Goal: Find specific page/section: Find specific page/section

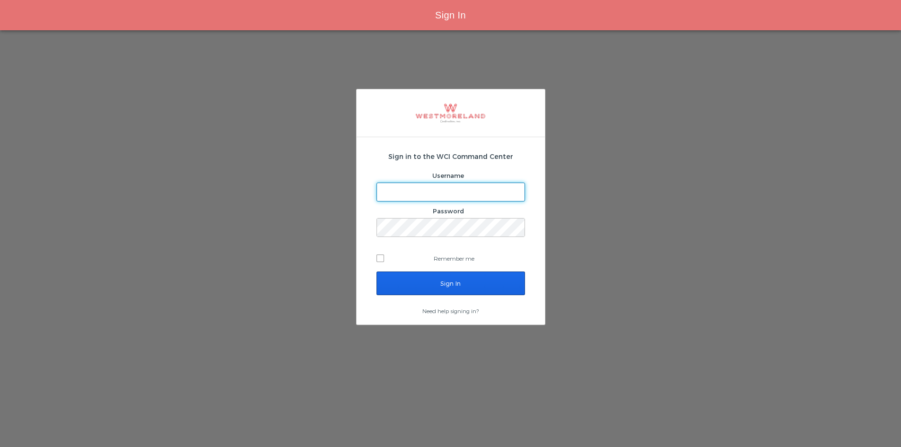
type input "[EMAIL_ADDRESS][PERSON_NAME][DOMAIN_NAME]"
click at [442, 276] on input "Sign In" at bounding box center [451, 284] width 149 height 24
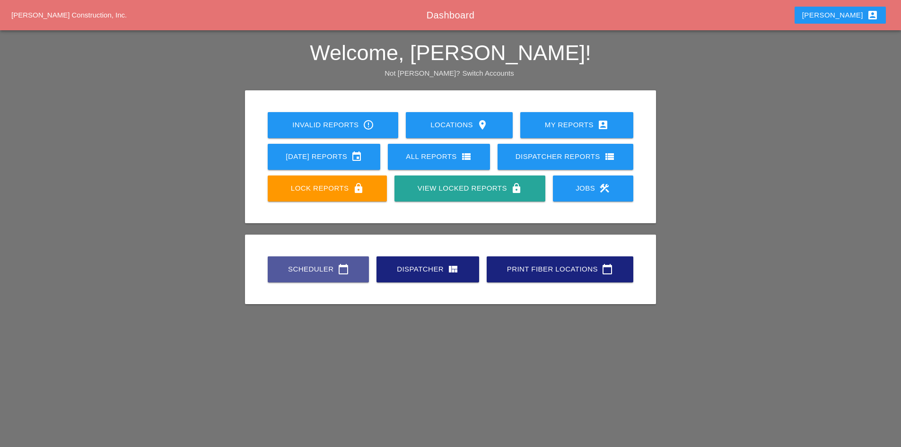
click at [318, 263] on link "Scheduler calendar_today" at bounding box center [318, 269] width 101 height 26
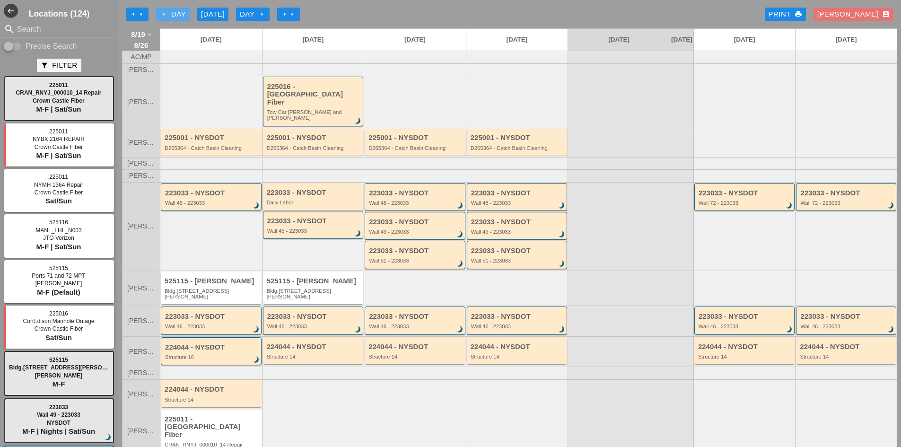
click at [167, 19] on div "arrow_left Day" at bounding box center [173, 14] width 26 height 11
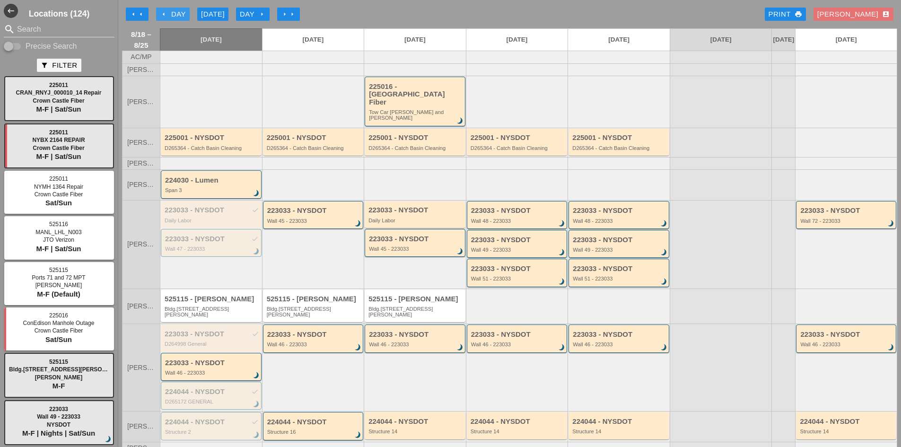
click at [167, 19] on div "arrow_left Day" at bounding box center [173, 14] width 26 height 11
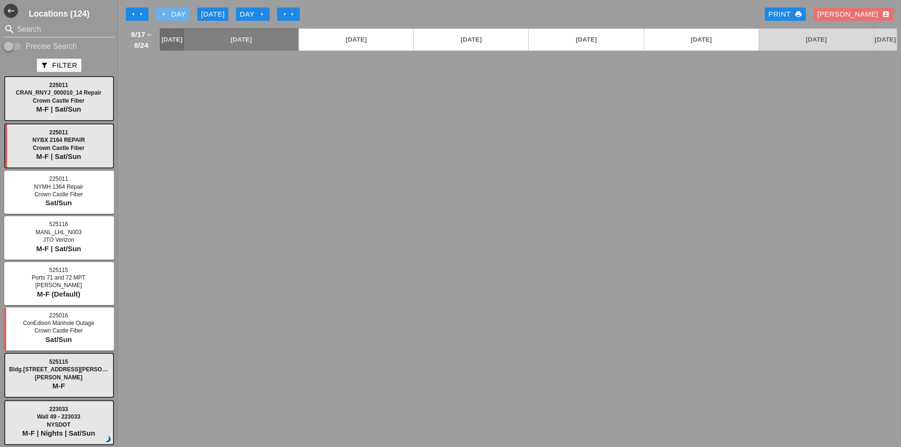
click at [167, 19] on div "arrow_left Day" at bounding box center [173, 14] width 26 height 11
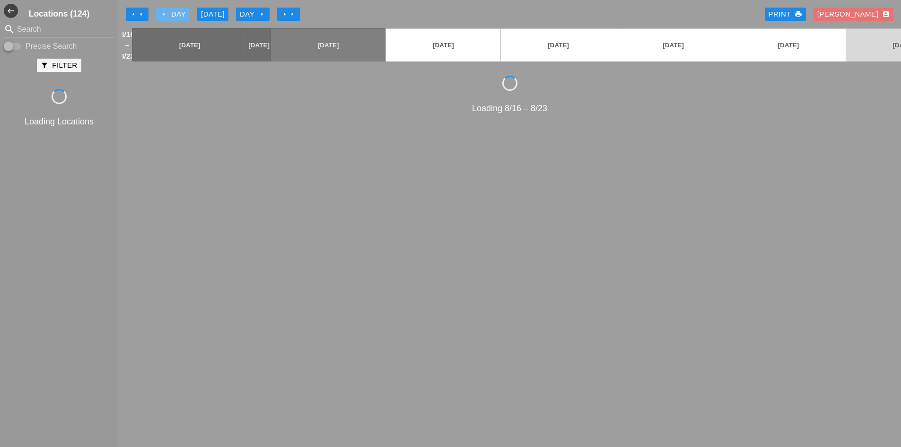
click at [167, 19] on div "arrow_left Day" at bounding box center [173, 14] width 26 height 11
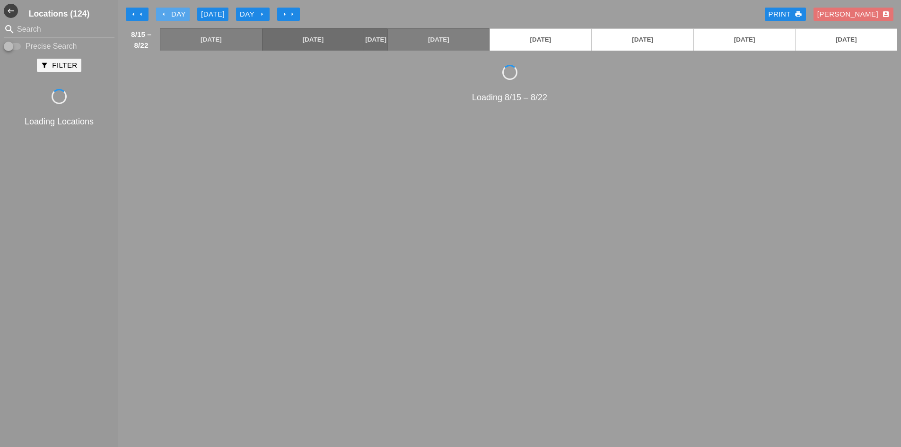
click at [167, 19] on div "arrow_left Day" at bounding box center [173, 14] width 26 height 11
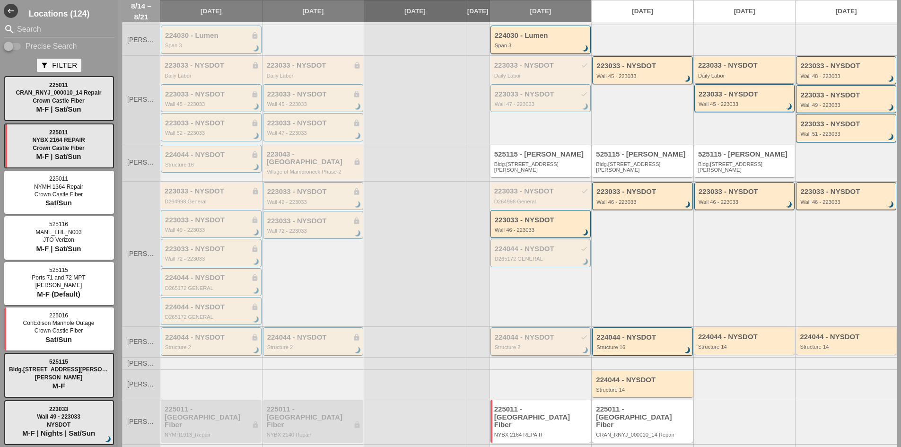
scroll to position [145, 0]
click at [524, 344] on div "Structure 2" at bounding box center [542, 347] width 94 height 6
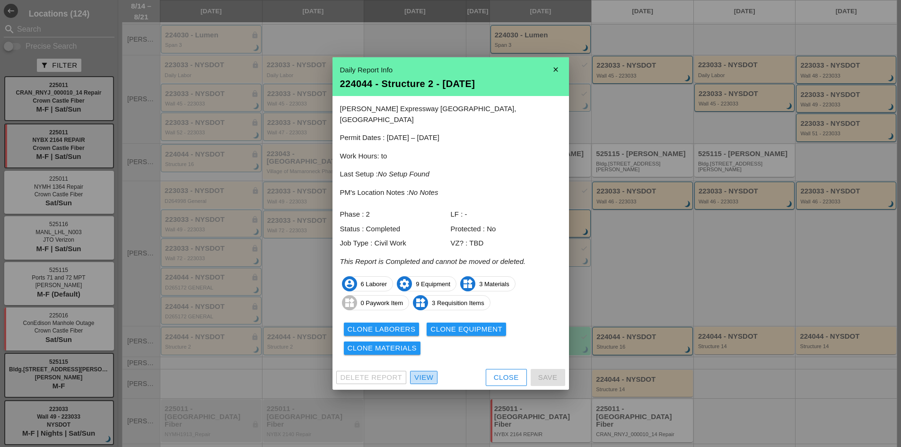
click at [428, 372] on div "View" at bounding box center [423, 377] width 19 height 11
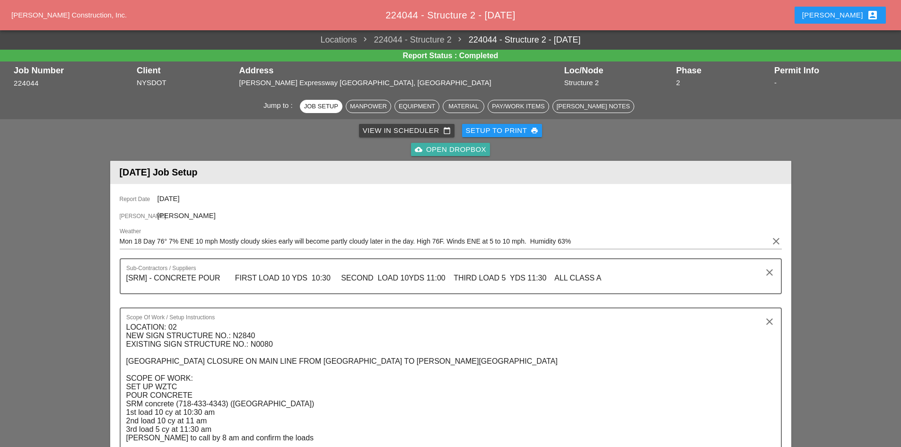
click at [431, 144] on div "cloud_upload Open Dropbox" at bounding box center [450, 149] width 71 height 11
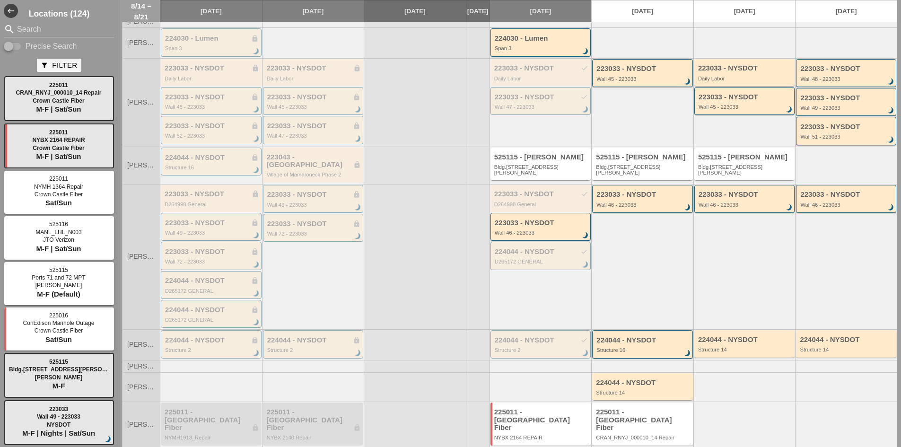
scroll to position [145, 0]
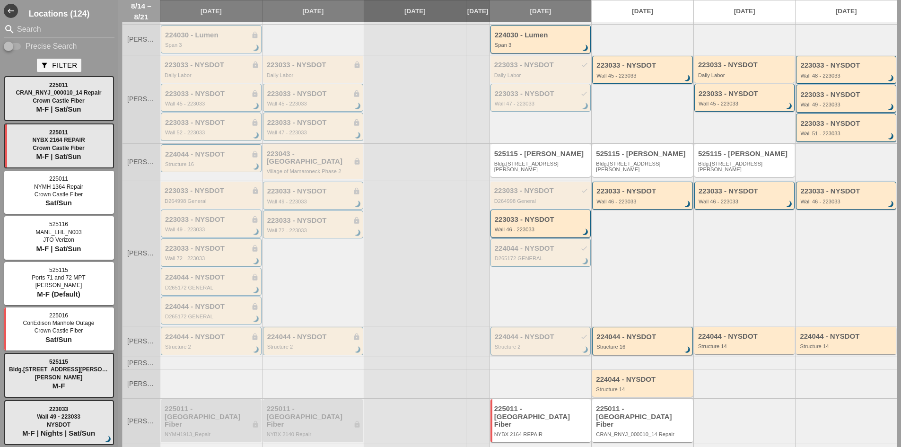
click at [535, 344] on div "Structure 2" at bounding box center [542, 347] width 94 height 6
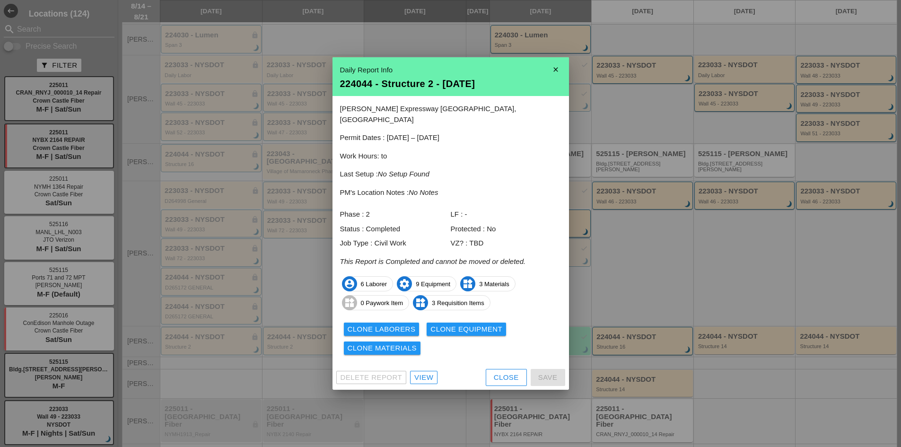
click at [428, 372] on div "View" at bounding box center [423, 377] width 19 height 11
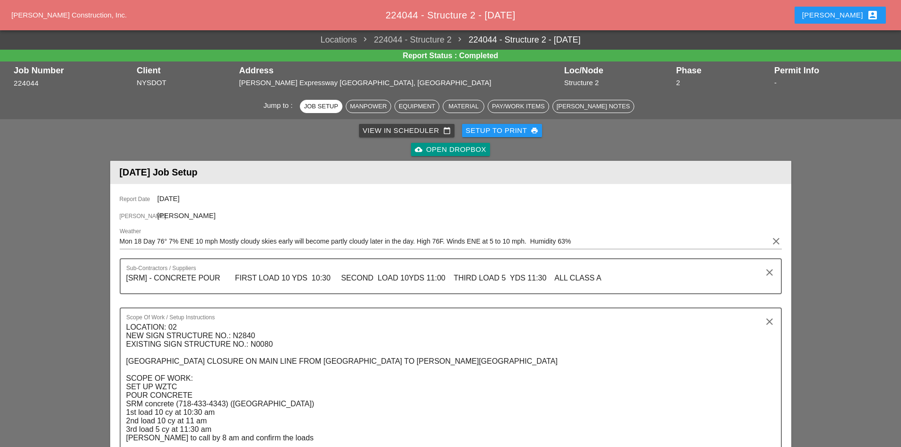
click at [418, 155] on div "cloud_upload Open Dropbox" at bounding box center [450, 149] width 71 height 11
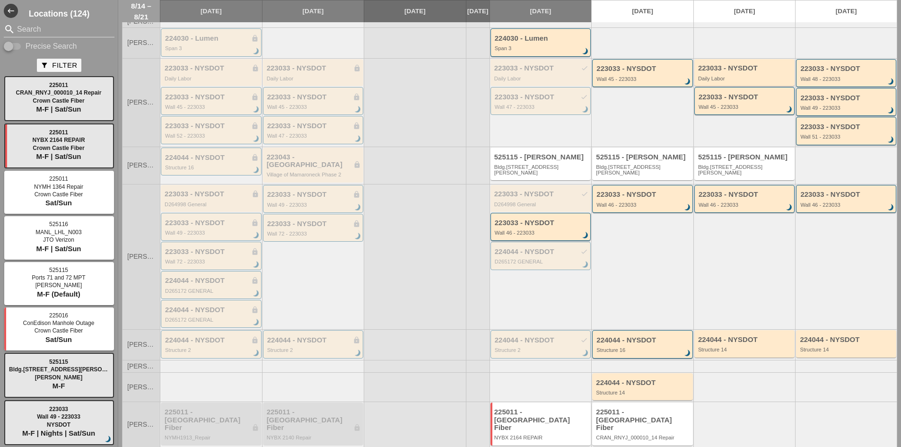
scroll to position [145, 0]
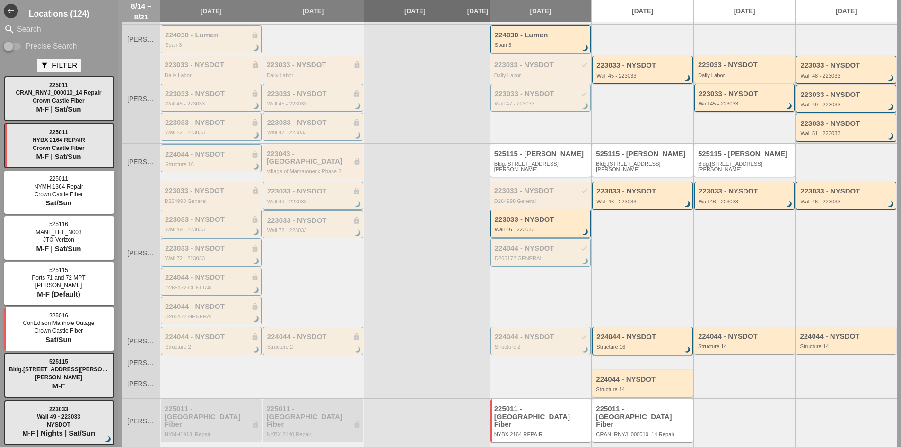
click at [629, 376] on div "224044 - NYSDOT" at bounding box center [643, 380] width 95 height 8
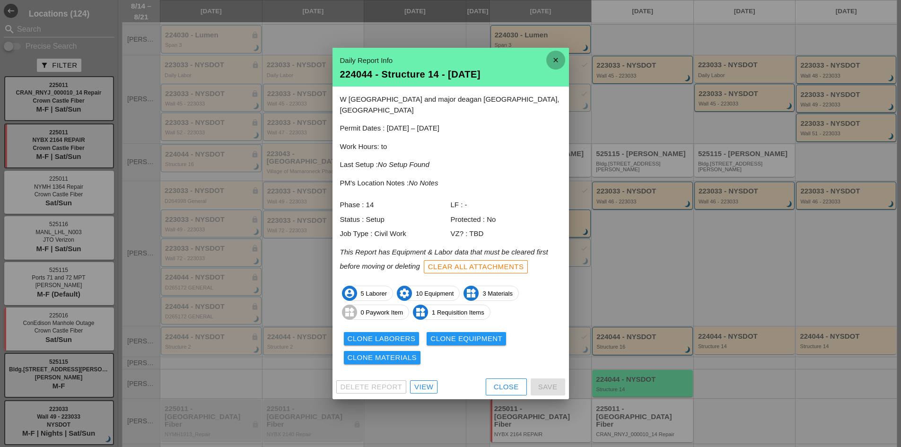
click at [554, 58] on icon "close" at bounding box center [555, 60] width 19 height 19
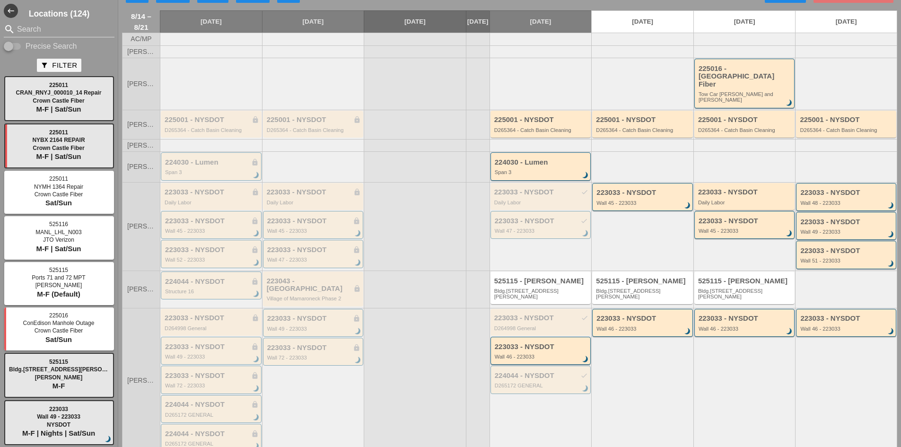
scroll to position [0, 0]
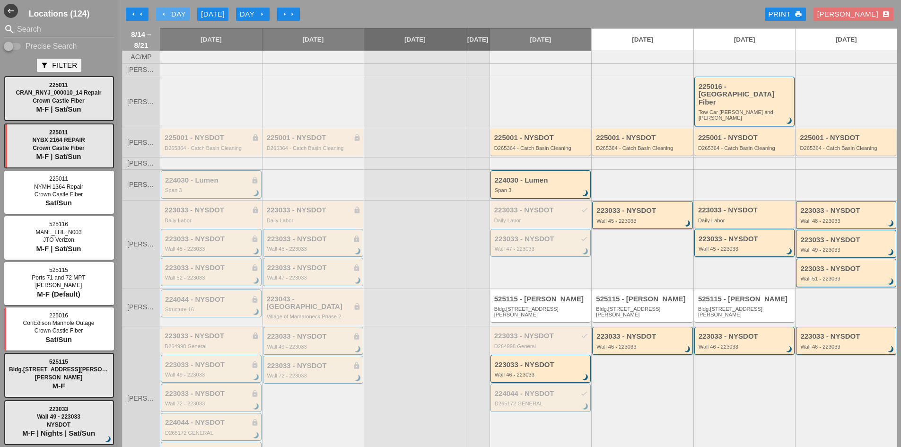
click at [159, 8] on button "arrow_left Day" at bounding box center [173, 14] width 34 height 13
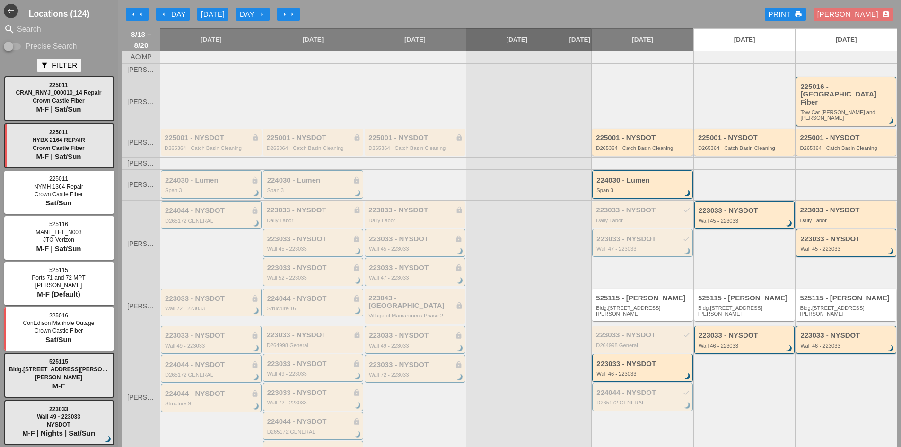
click at [162, 13] on icon "arrow_left" at bounding box center [164, 14] width 8 height 8
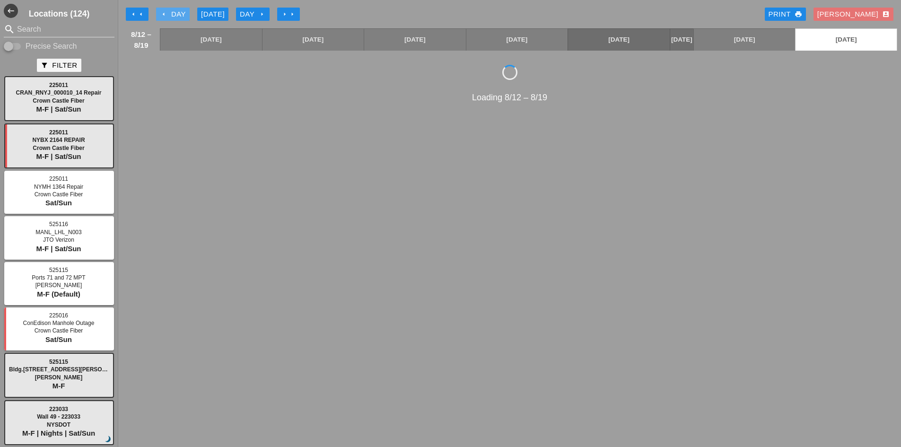
click at [163, 13] on icon "arrow_left" at bounding box center [164, 14] width 8 height 8
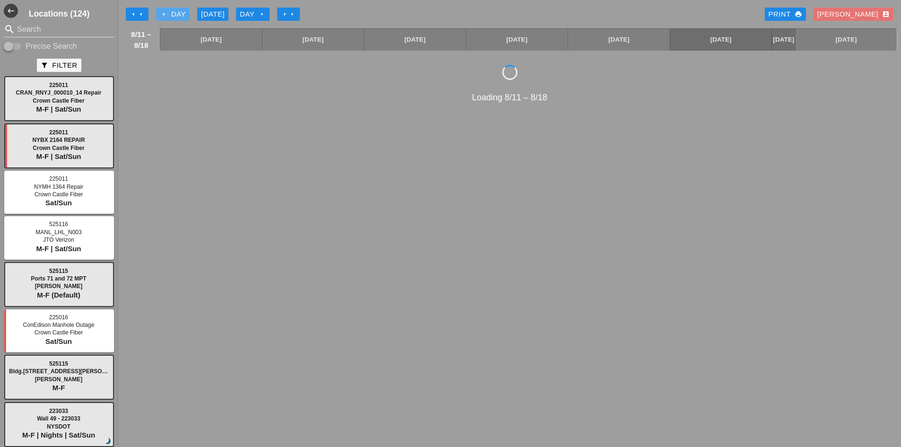
click at [164, 15] on icon "arrow_left" at bounding box center [164, 14] width 8 height 8
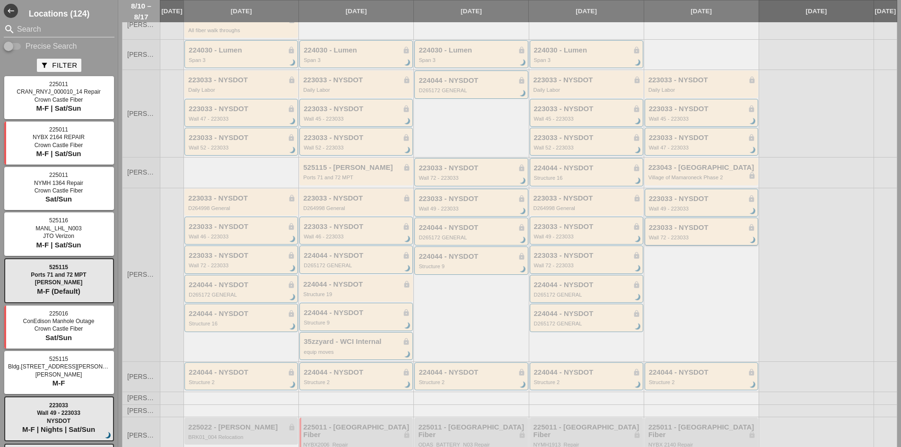
scroll to position [91, 0]
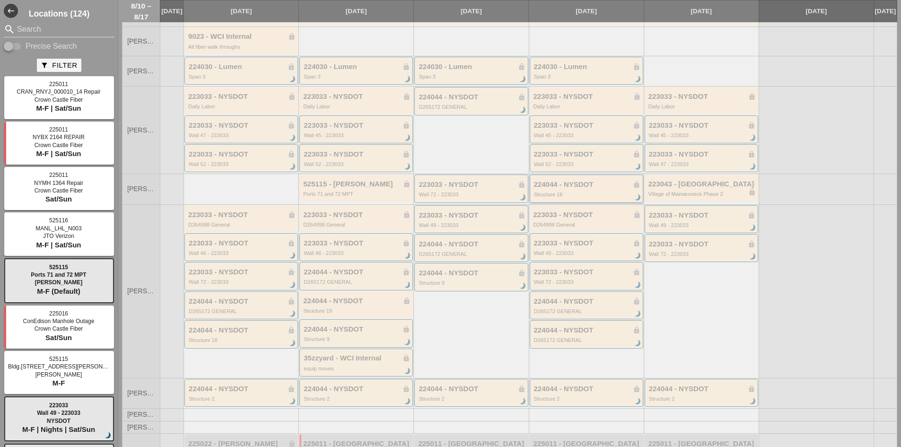
click at [613, 189] on div "224044 - NYSDOT lock" at bounding box center [587, 185] width 106 height 8
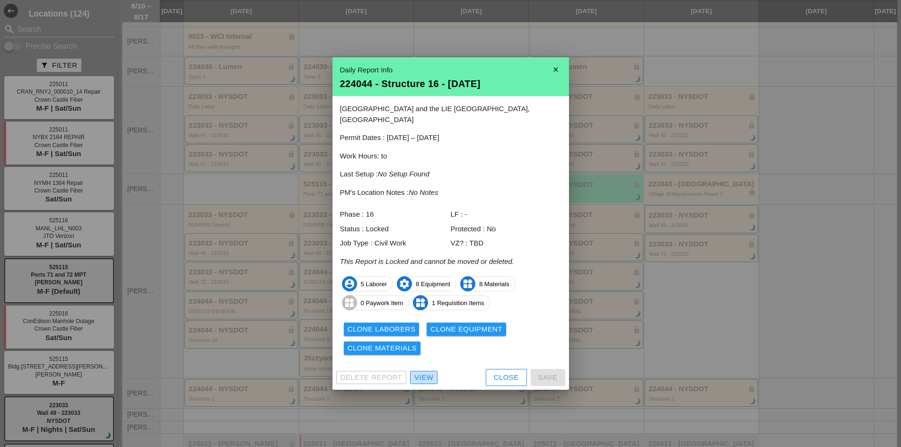
click at [424, 372] on div "View" at bounding box center [423, 377] width 19 height 11
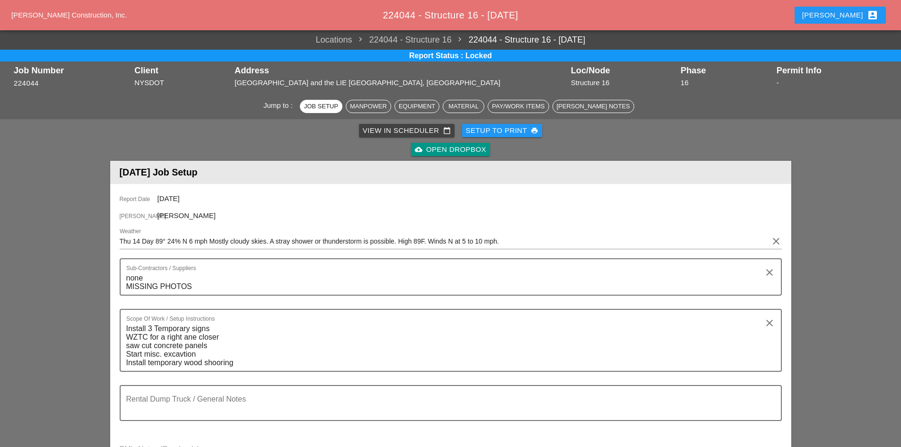
click at [474, 149] on div "cloud_upload Open Dropbox" at bounding box center [450, 149] width 71 height 11
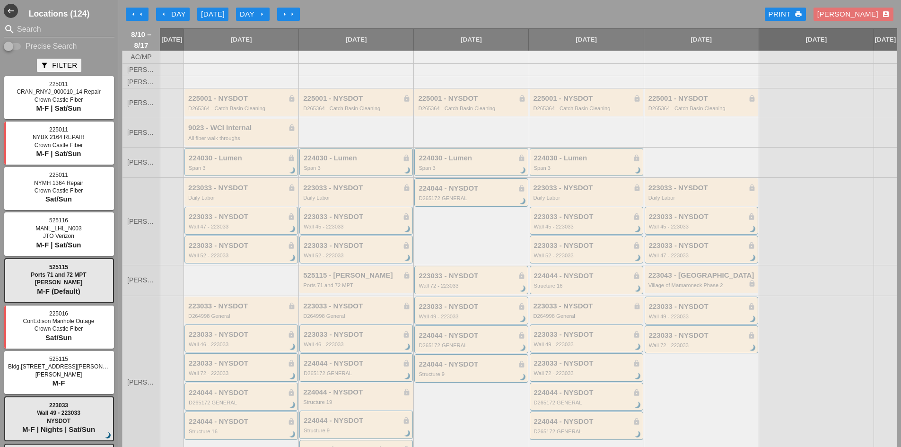
click at [250, 242] on div "223033 - NYSDOT lock Daily Labor 223033 - NYSDOT lock Wall 47 - 223033 brightne…" at bounding box center [241, 221] width 115 height 88
click at [253, 229] on div "Wall 47 - 223033" at bounding box center [242, 227] width 106 height 6
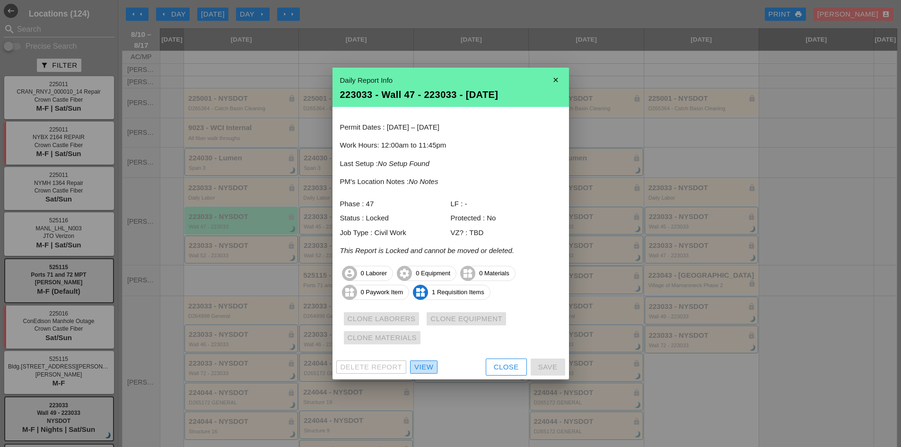
click at [421, 364] on div "View" at bounding box center [423, 367] width 19 height 11
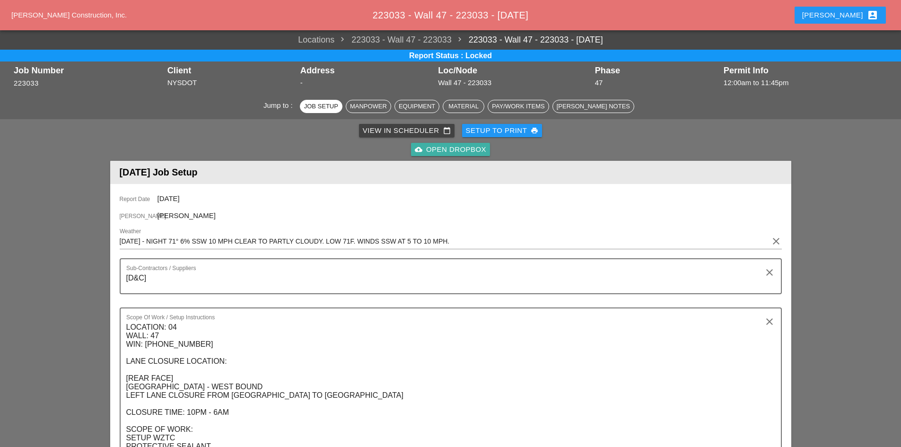
click at [449, 150] on div "cloud_upload Open Dropbox" at bounding box center [450, 149] width 71 height 11
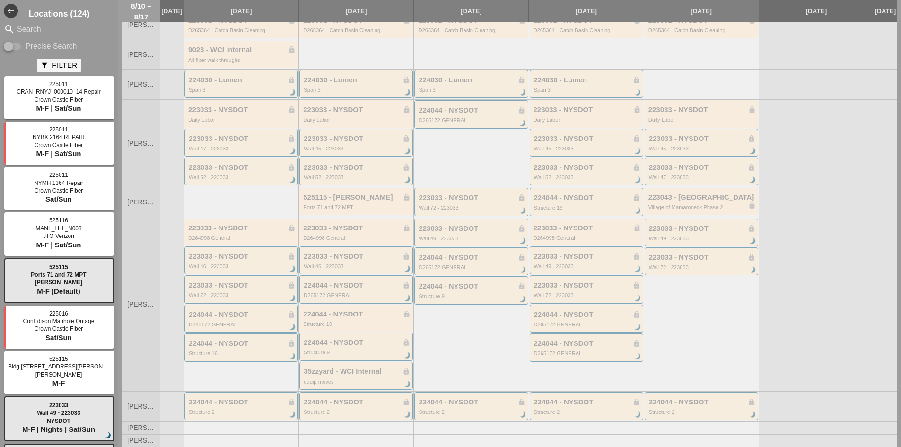
scroll to position [44, 0]
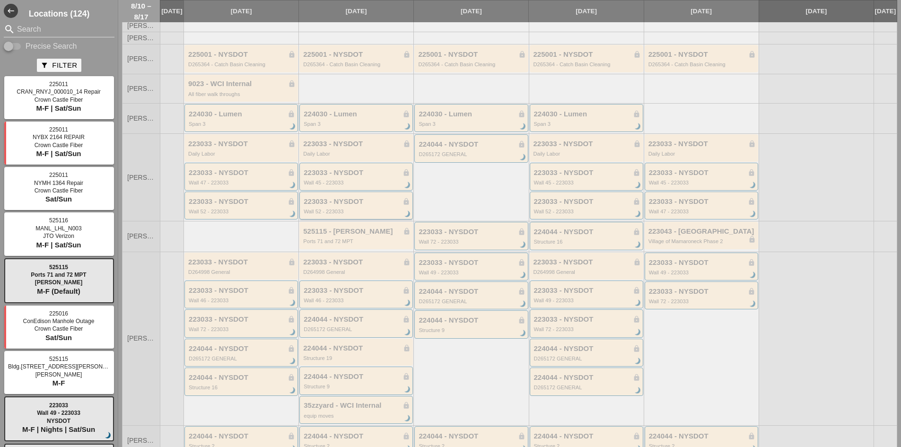
click at [316, 206] on div "223033 - NYSDOT lock" at bounding box center [357, 202] width 106 height 8
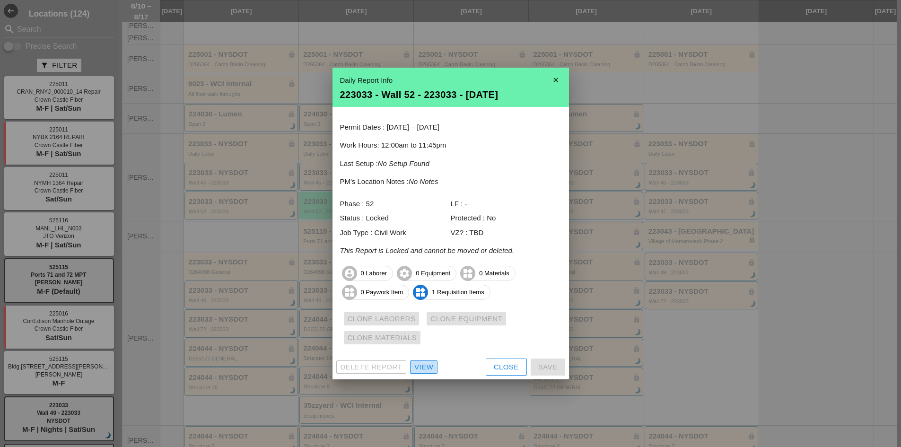
click at [425, 366] on div "View" at bounding box center [423, 367] width 19 height 11
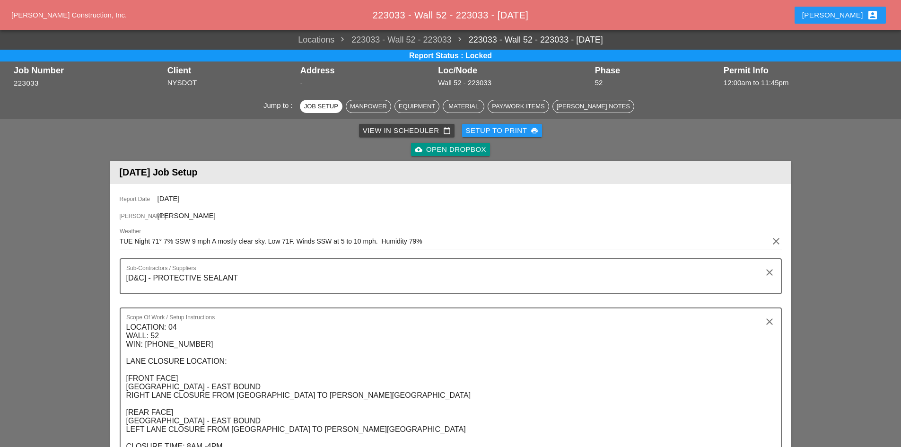
click at [474, 154] on div "cloud_upload Open Dropbox" at bounding box center [450, 149] width 71 height 11
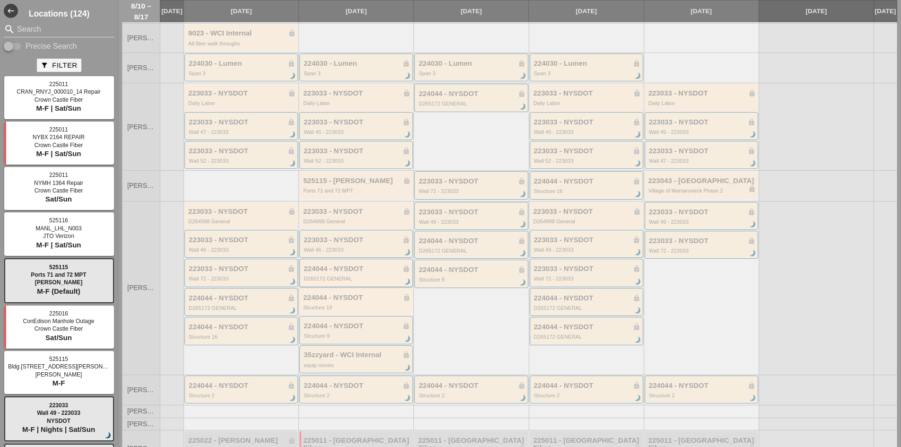
scroll to position [139, 0]
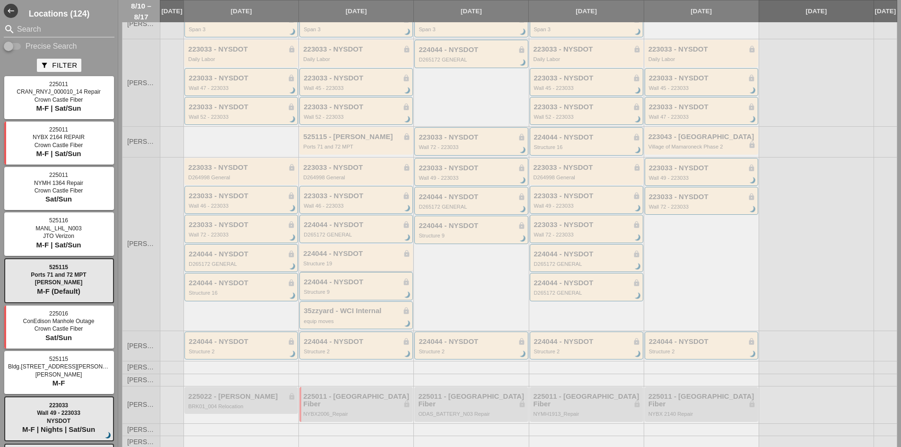
click at [336, 271] on div "224044 - NYSDOT lock Structure 19" at bounding box center [356, 257] width 114 height 27
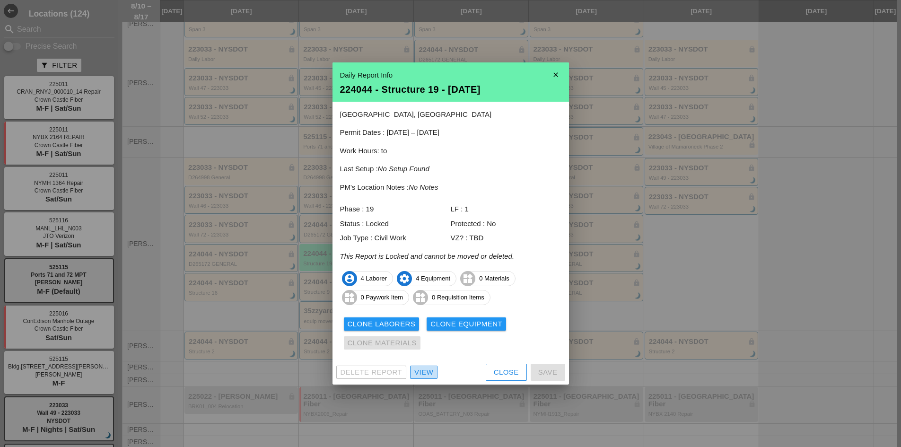
click at [416, 377] on div "View" at bounding box center [423, 372] width 19 height 11
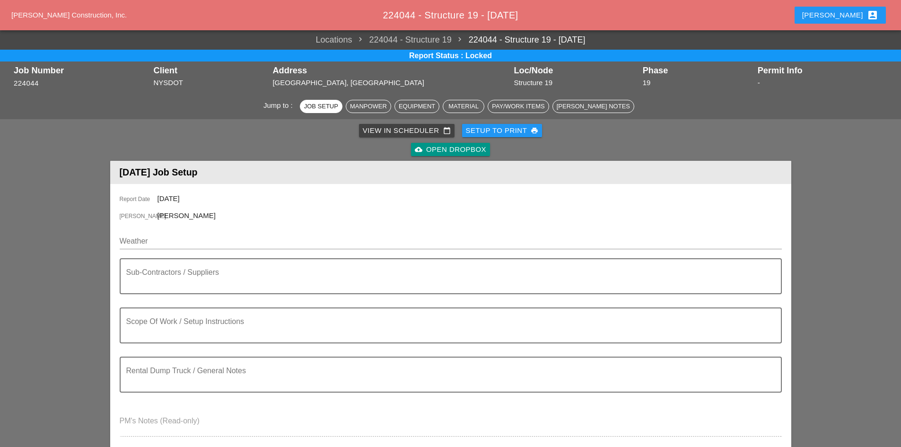
click at [477, 154] on div "cloud_upload Open Dropbox" at bounding box center [450, 149] width 71 height 11
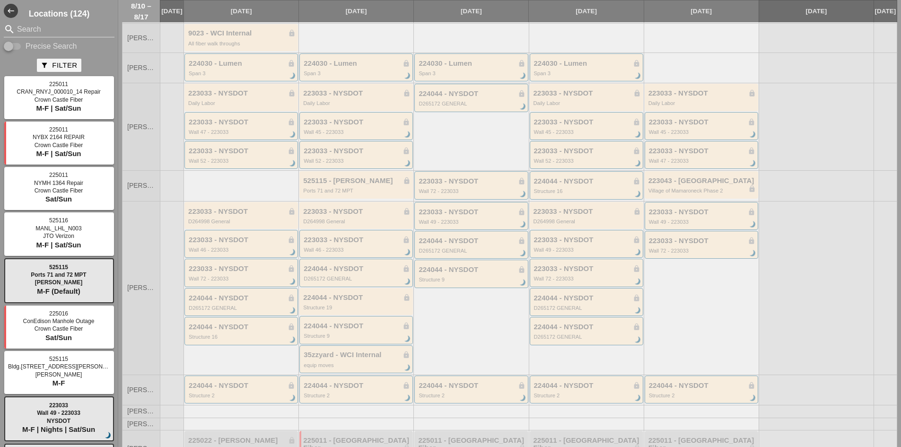
scroll to position [139, 0]
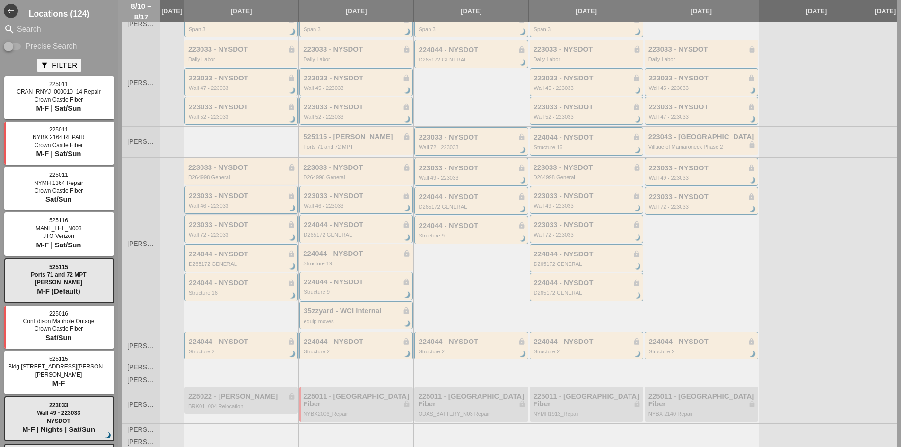
click at [228, 209] on div "Wall 46 - 223033" at bounding box center [242, 206] width 106 height 6
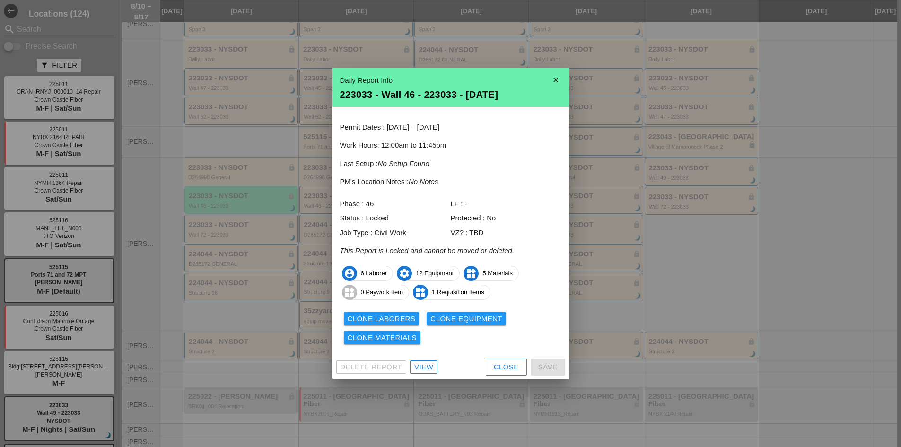
click at [409, 369] on div "Delete Report View Close Save" at bounding box center [451, 367] width 237 height 25
click at [412, 368] on link "View" at bounding box center [423, 366] width 27 height 13
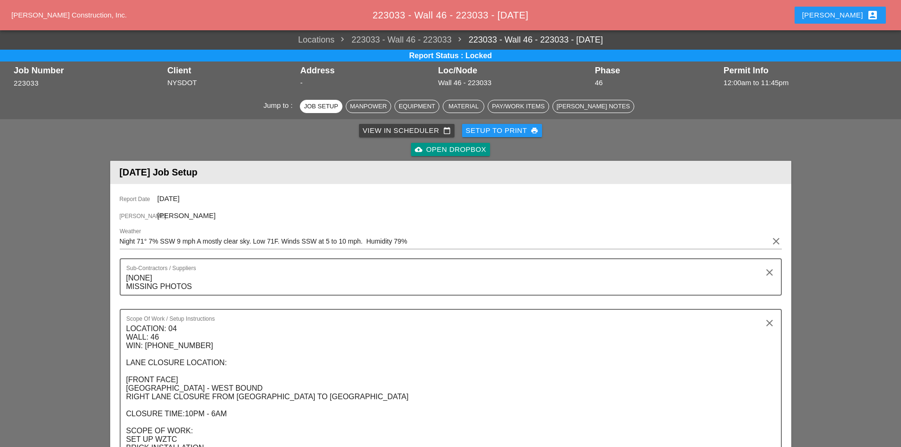
click at [462, 146] on div "cloud_upload Open Dropbox" at bounding box center [450, 149] width 71 height 11
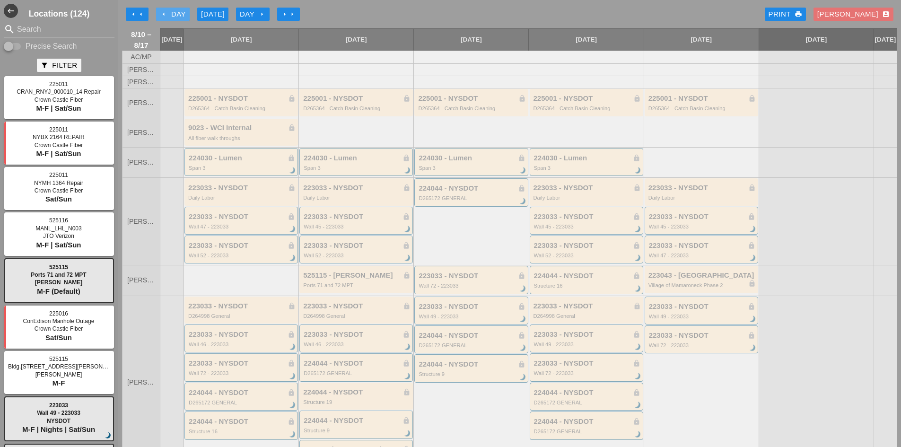
click at [163, 15] on icon "arrow_left" at bounding box center [164, 14] width 8 height 8
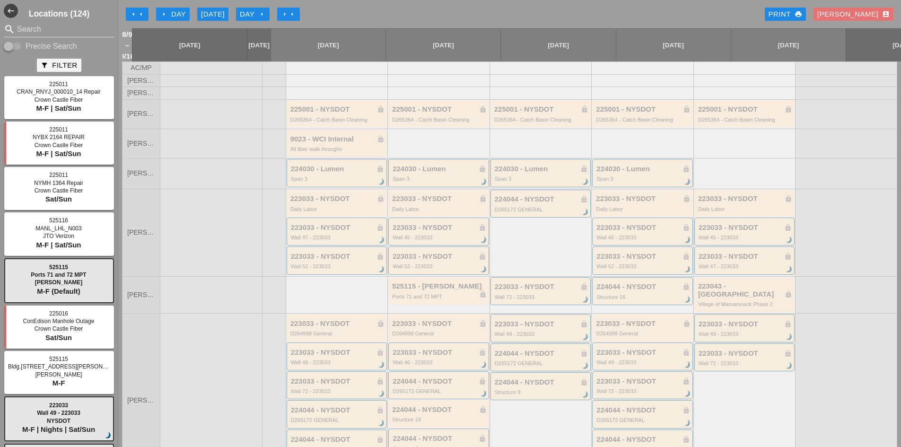
click at [167, 14] on div "arrow_left Day" at bounding box center [173, 14] width 26 height 11
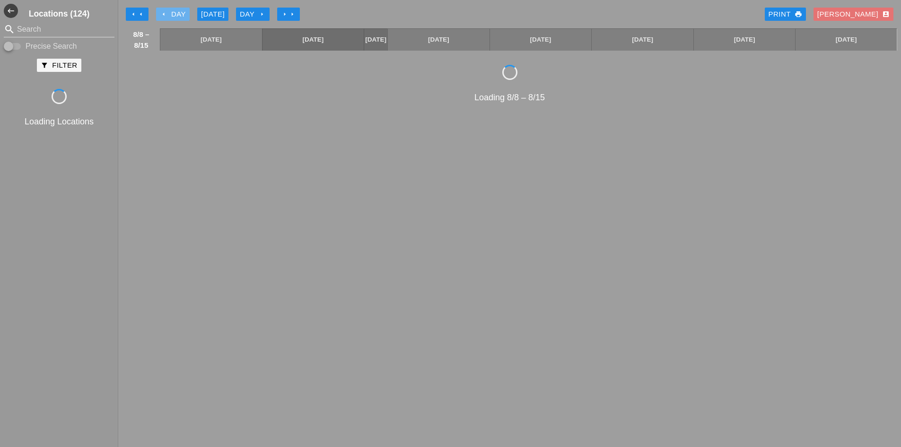
click at [167, 14] on div "arrow_left Day" at bounding box center [173, 14] width 26 height 11
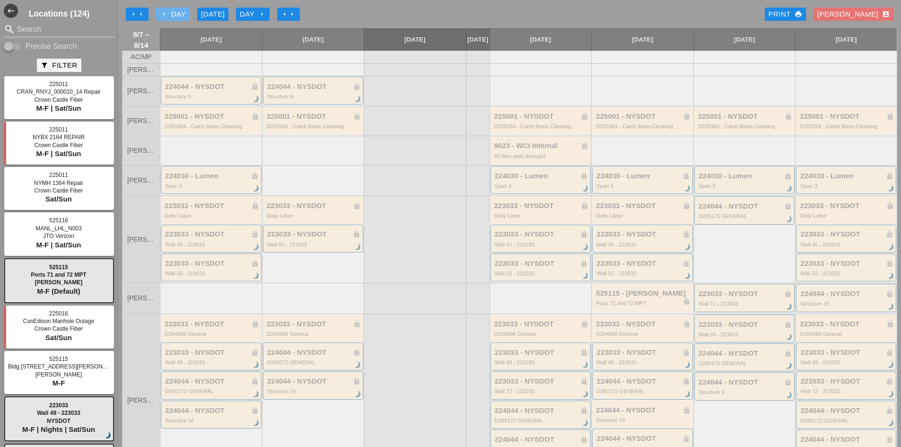
click at [167, 14] on div "arrow_left Day" at bounding box center [173, 14] width 26 height 11
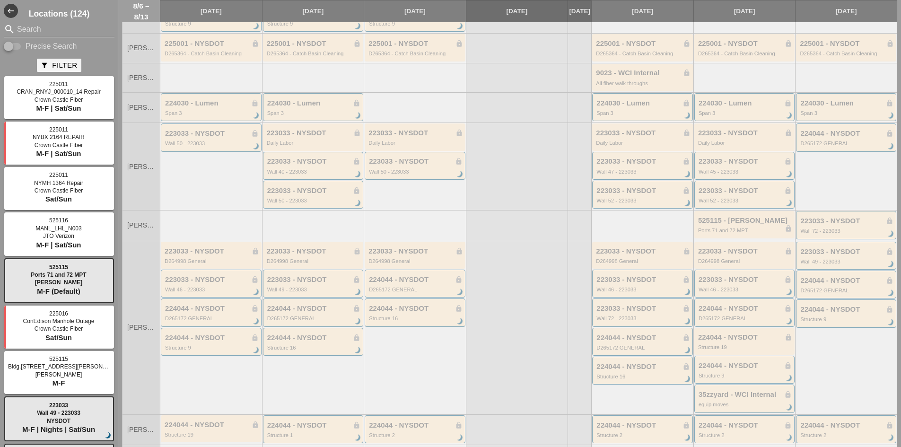
scroll to position [183, 0]
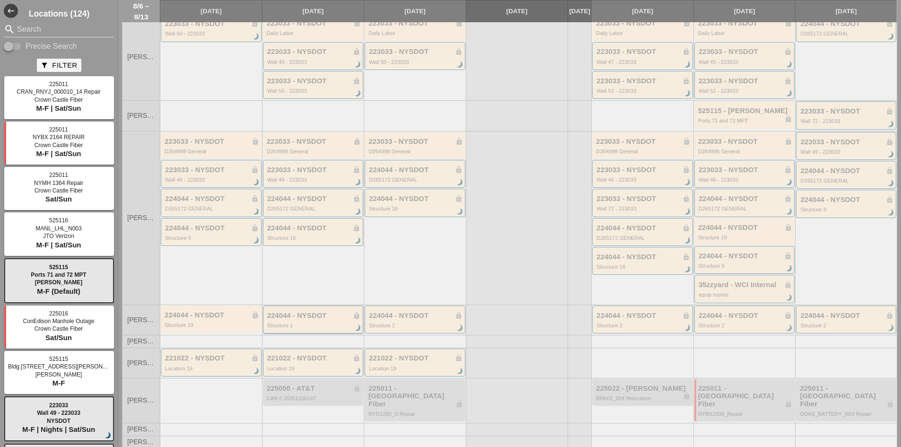
click at [309, 320] on div "224044 - NYSDOT lock" at bounding box center [314, 316] width 94 height 8
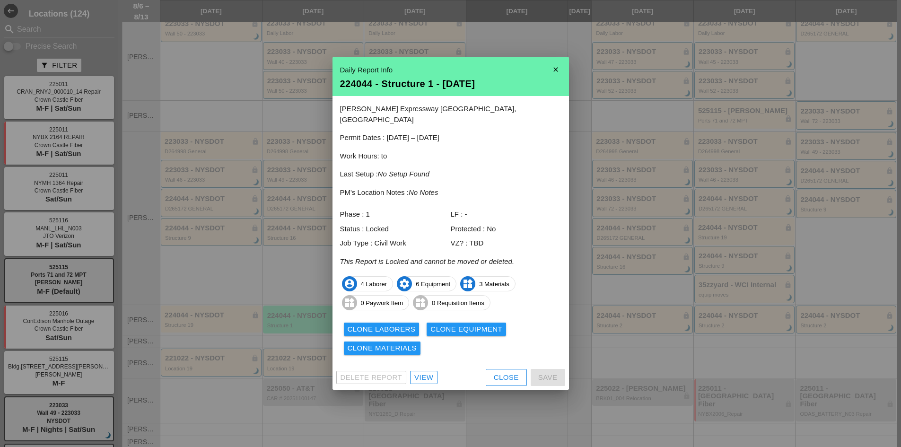
click at [436, 375] on link "View" at bounding box center [423, 377] width 27 height 13
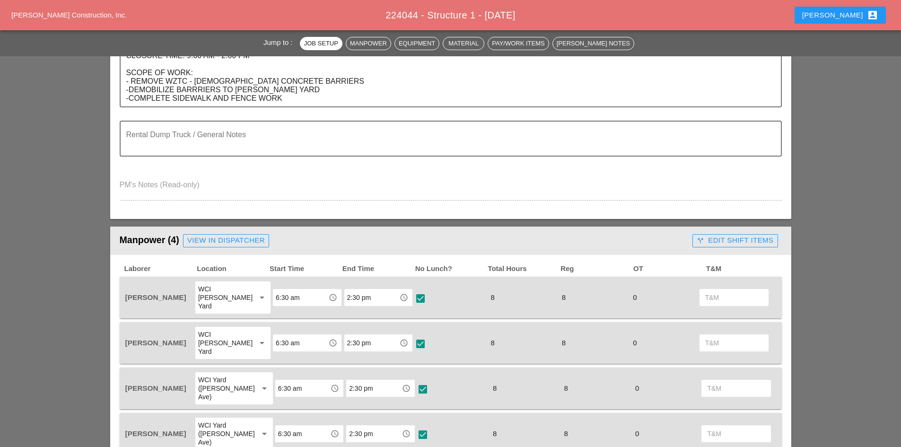
scroll to position [47, 0]
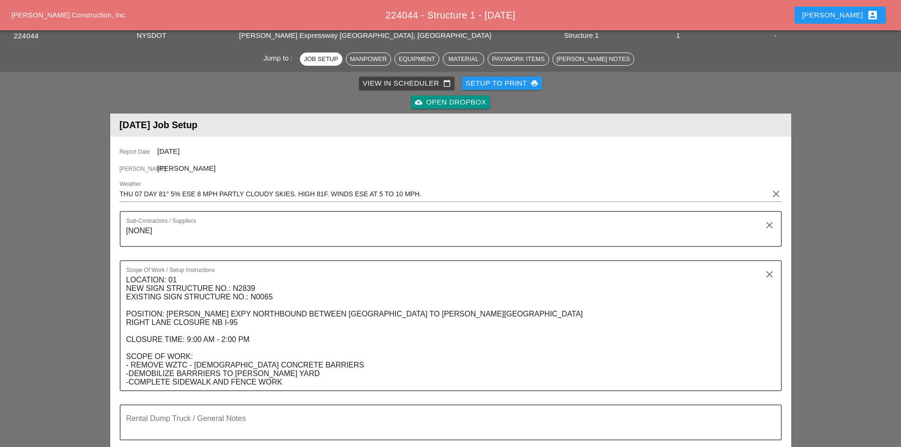
click at [427, 111] on div "cloud_upload Open Dropbox" at bounding box center [450, 102] width 677 height 19
click at [427, 106] on div "cloud_upload Open Dropbox" at bounding box center [450, 102] width 71 height 11
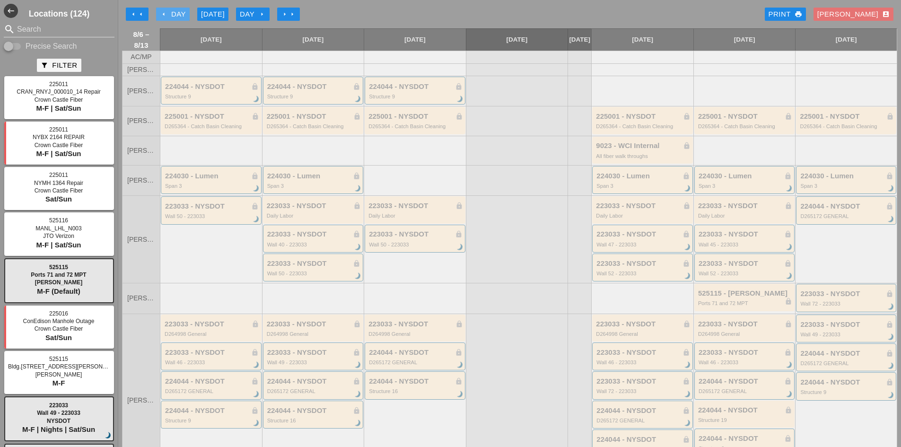
click at [167, 18] on div "arrow_left Day" at bounding box center [173, 14] width 26 height 11
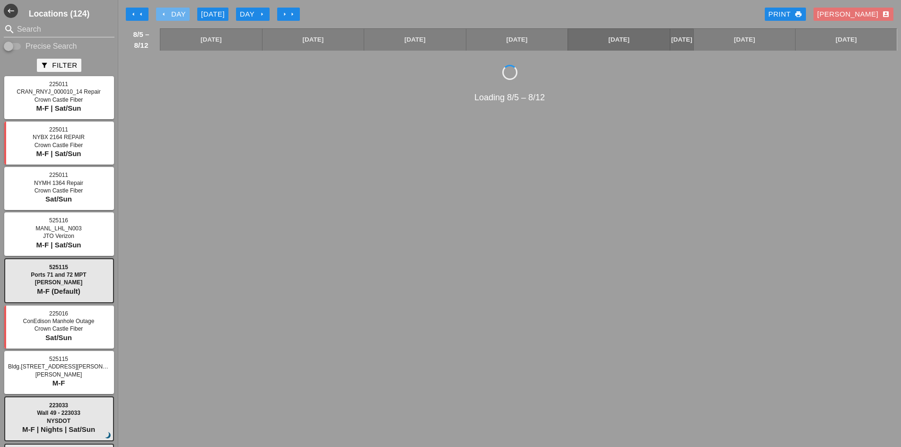
click at [167, 18] on div "arrow_left Day" at bounding box center [173, 14] width 26 height 11
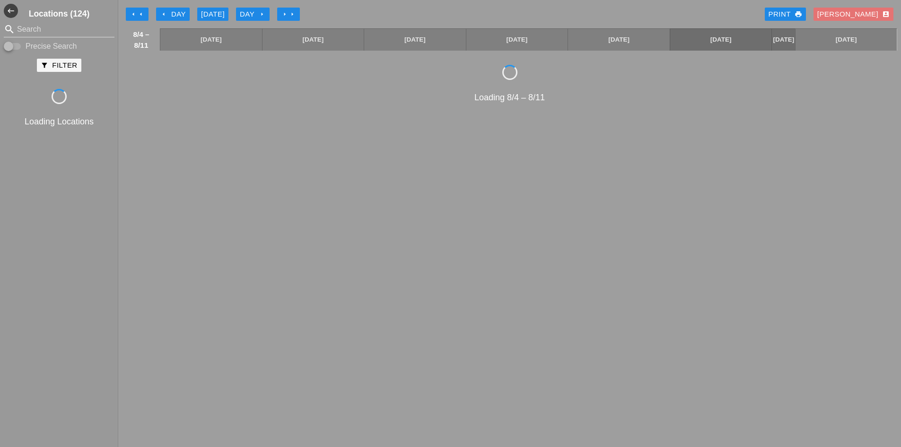
click at [167, 17] on icon "arrow_left" at bounding box center [164, 14] width 8 height 8
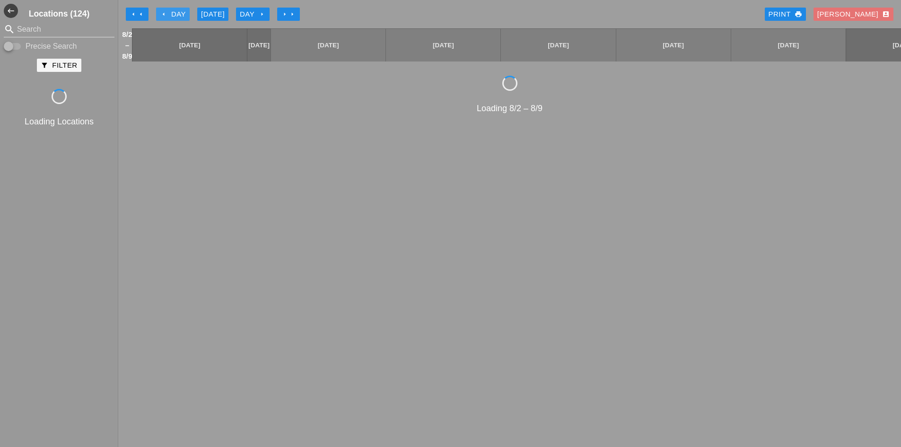
click at [167, 17] on icon "arrow_left" at bounding box center [164, 14] width 8 height 8
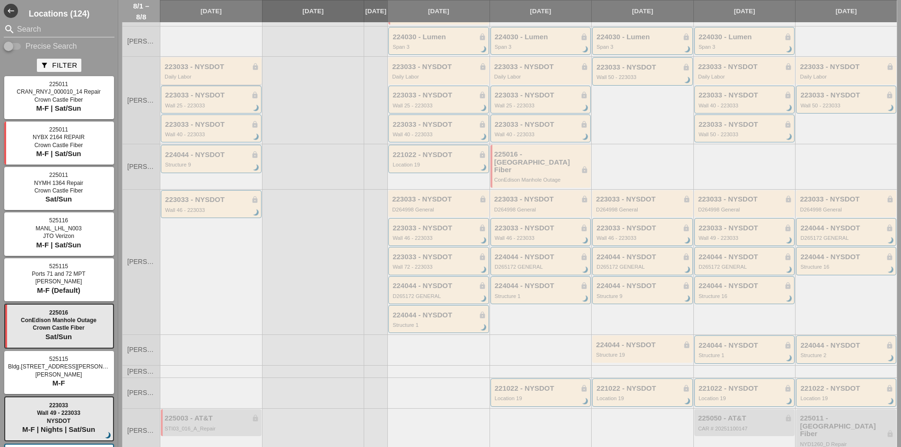
scroll to position [186, 0]
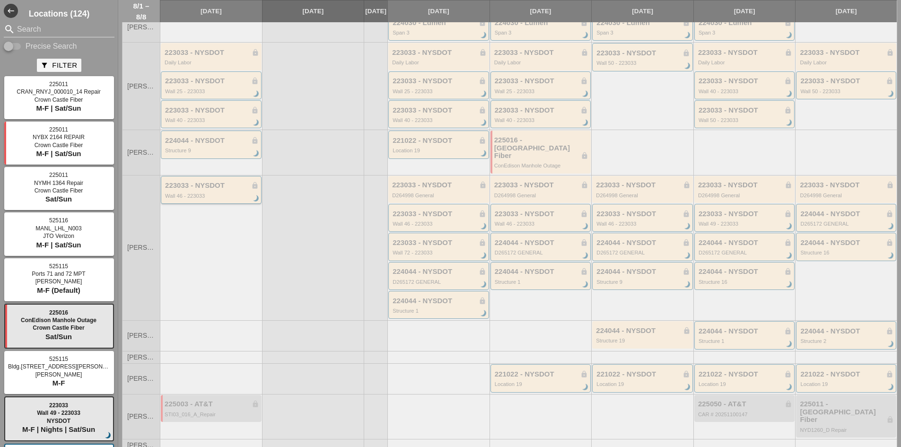
click at [205, 183] on div "223033 - NYSDOT lock Wall 46 - 223033 brightness_3" at bounding box center [212, 190] width 94 height 17
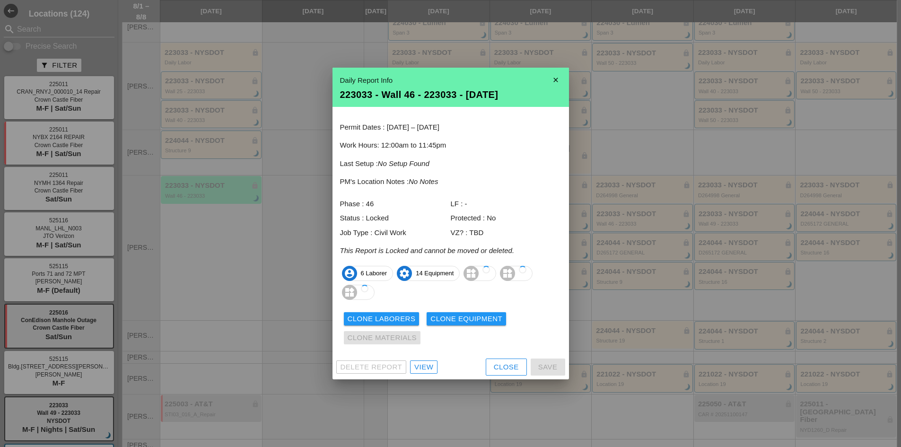
click at [407, 363] on div "Delete Report View Close Save" at bounding box center [451, 367] width 237 height 25
click at [423, 368] on div "View" at bounding box center [423, 367] width 19 height 11
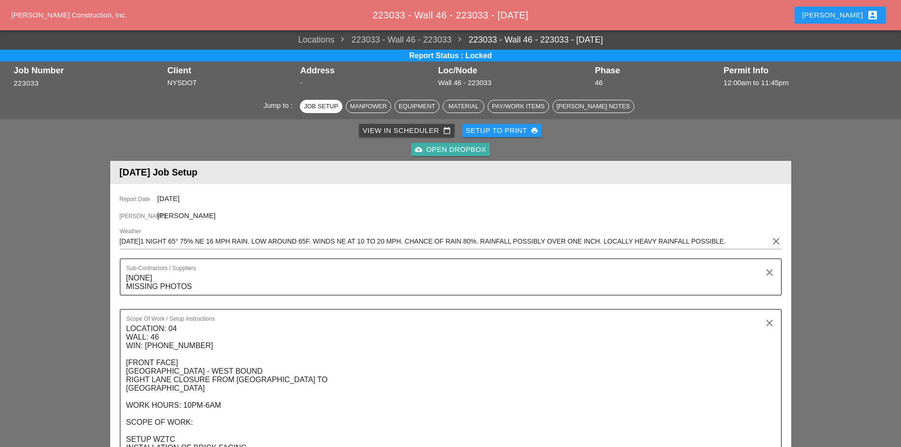
click at [442, 150] on div "cloud_upload Open Dropbox" at bounding box center [450, 149] width 71 height 11
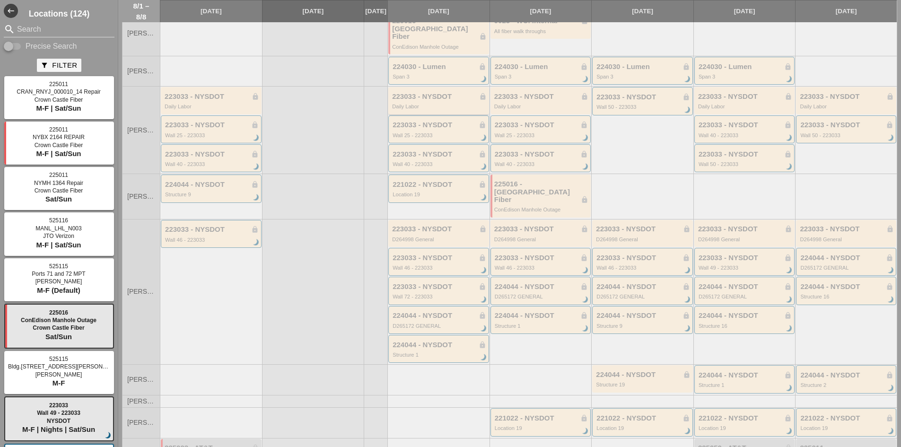
scroll to position [186, 0]
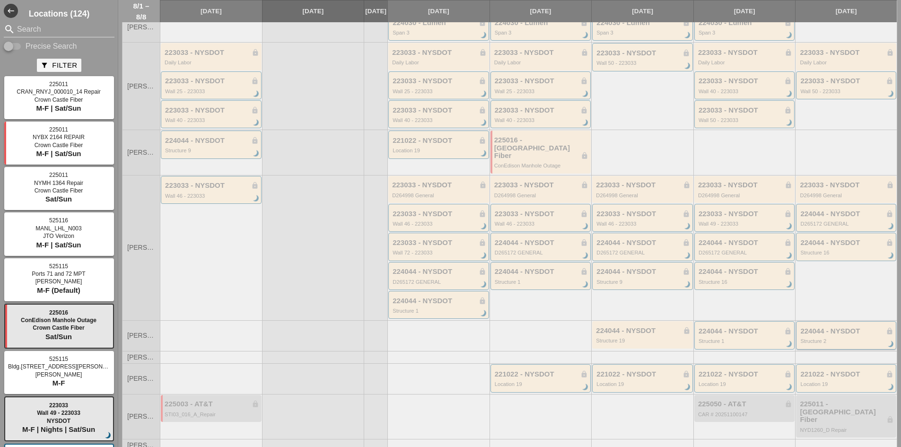
click at [829, 327] on div "224044 - NYSDOT lock Structure 2 brightness_3" at bounding box center [846, 335] width 93 height 17
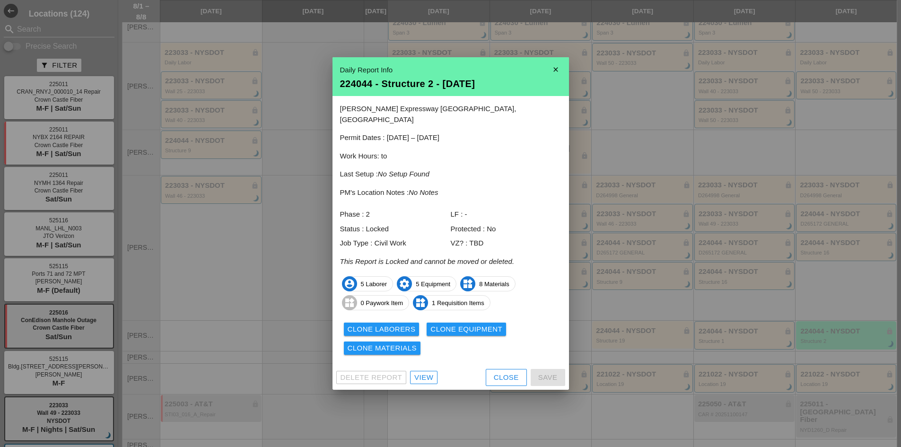
click at [430, 372] on div "View" at bounding box center [423, 377] width 19 height 11
